Goal: Task Accomplishment & Management: Manage account settings

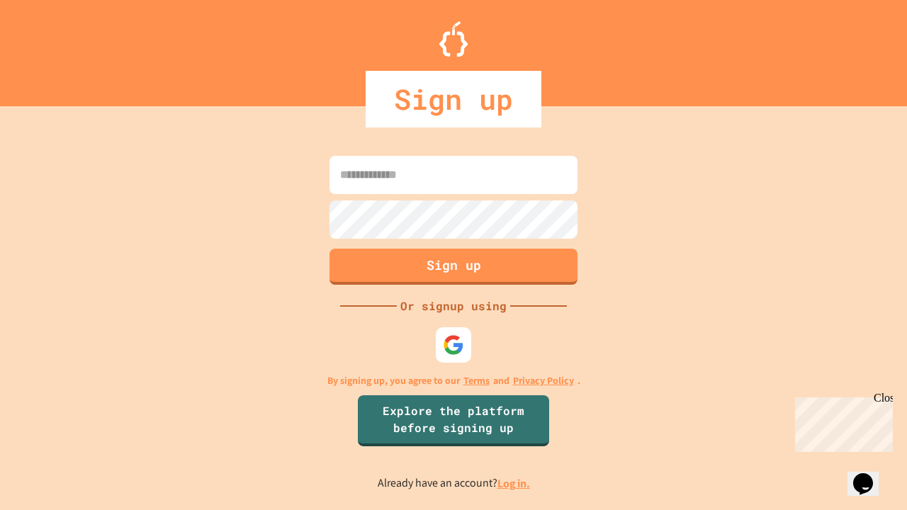
click at [515, 483] on link "Log in." at bounding box center [514, 483] width 33 height 15
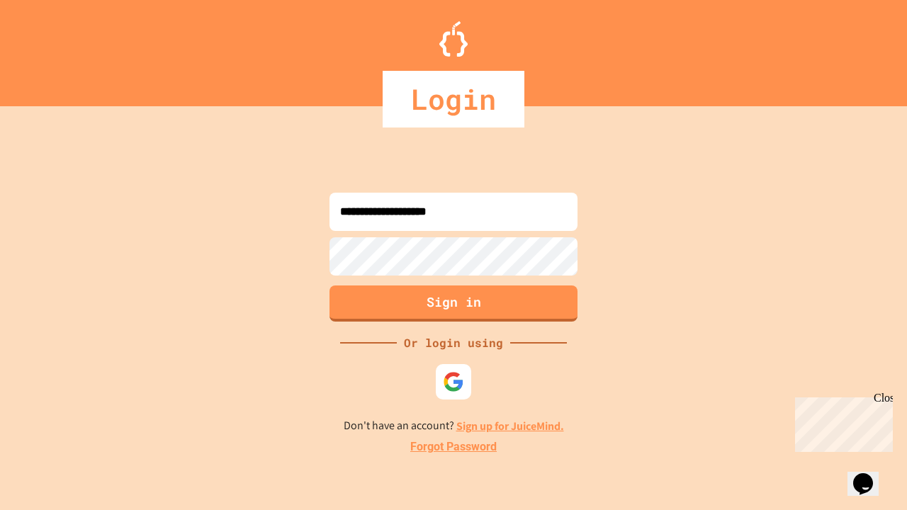
type input "**********"
